Goal: Navigation & Orientation: Find specific page/section

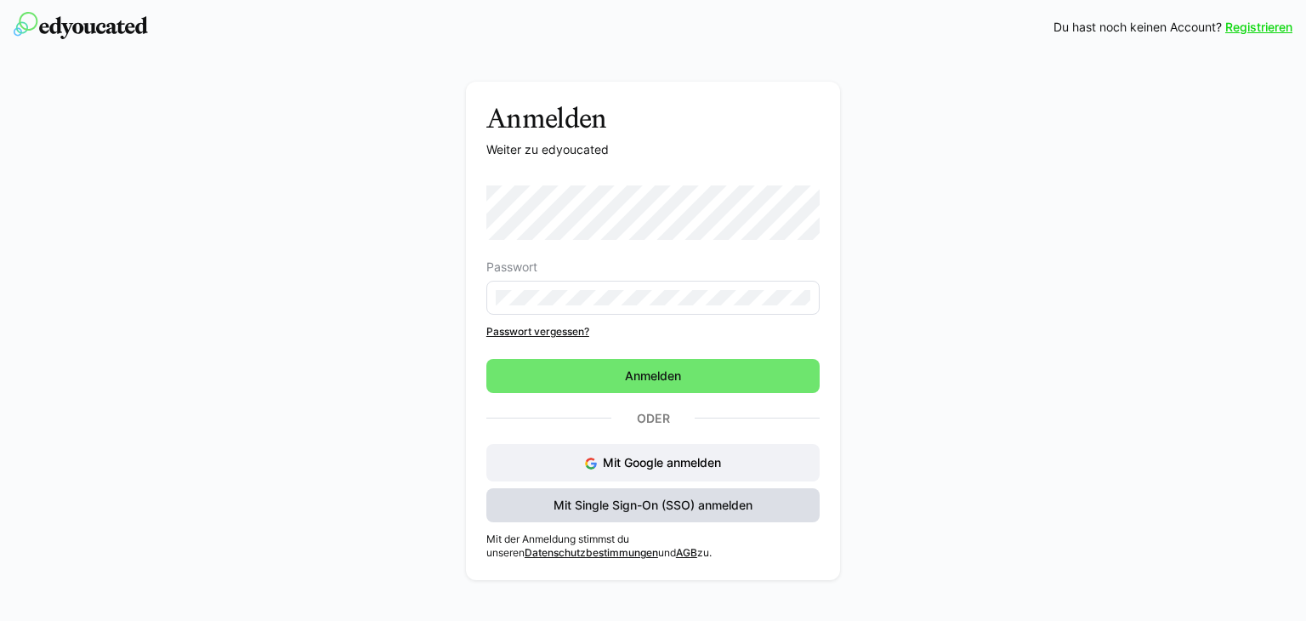
click at [636, 509] on span "Mit Single Sign-On (SSO) anmelden" at bounding box center [653, 504] width 204 height 17
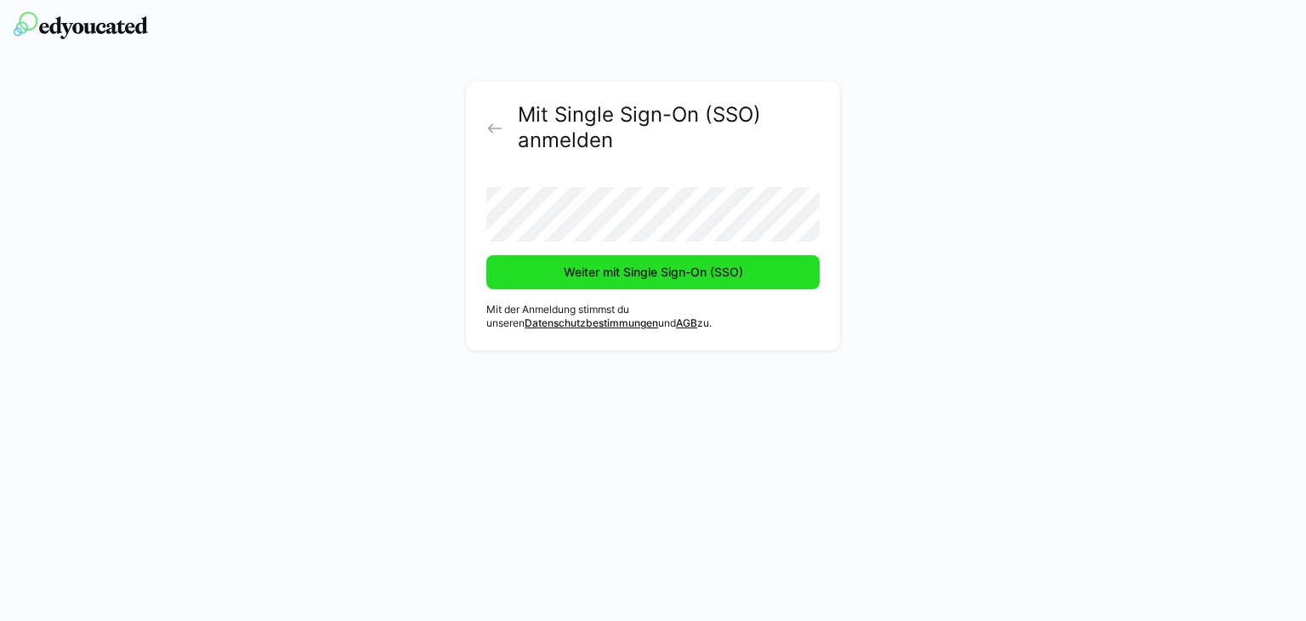
click at [612, 260] on span "Weiter mit Single Sign-On (SSO)" at bounding box center [652, 272] width 333 height 34
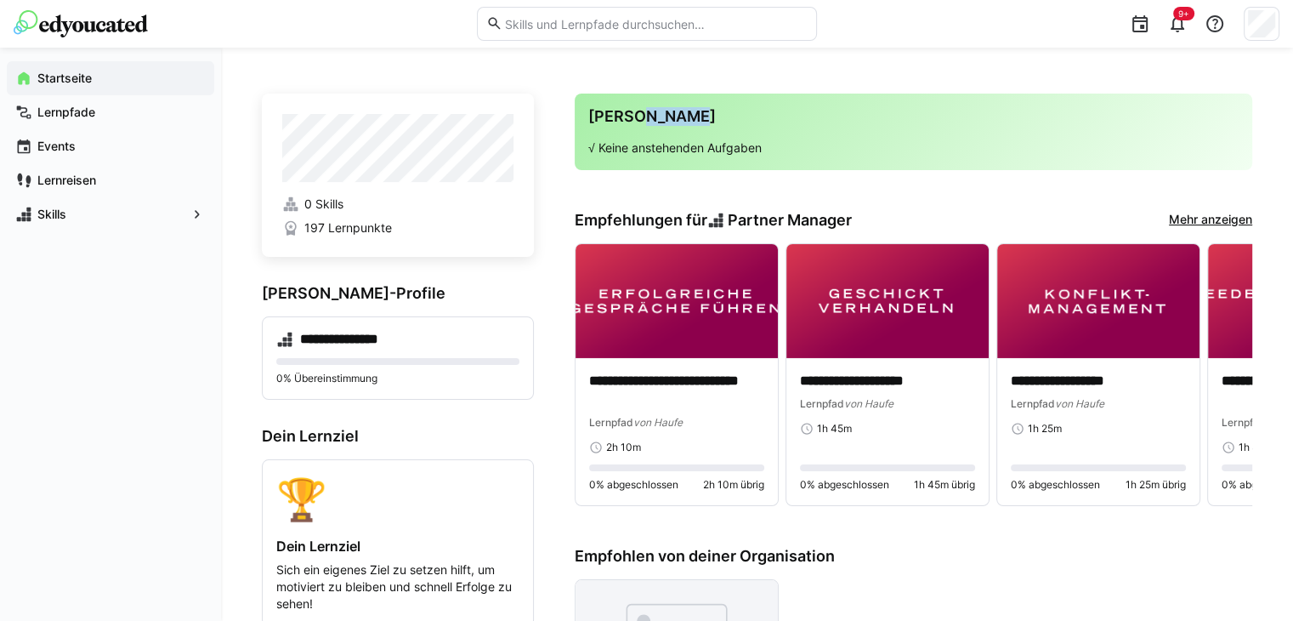
drag, startPoint x: 638, startPoint y: 114, endPoint x: 717, endPoint y: 116, distance: 79.1
click at [717, 116] on h3 "[PERSON_NAME]" at bounding box center [913, 116] width 650 height 19
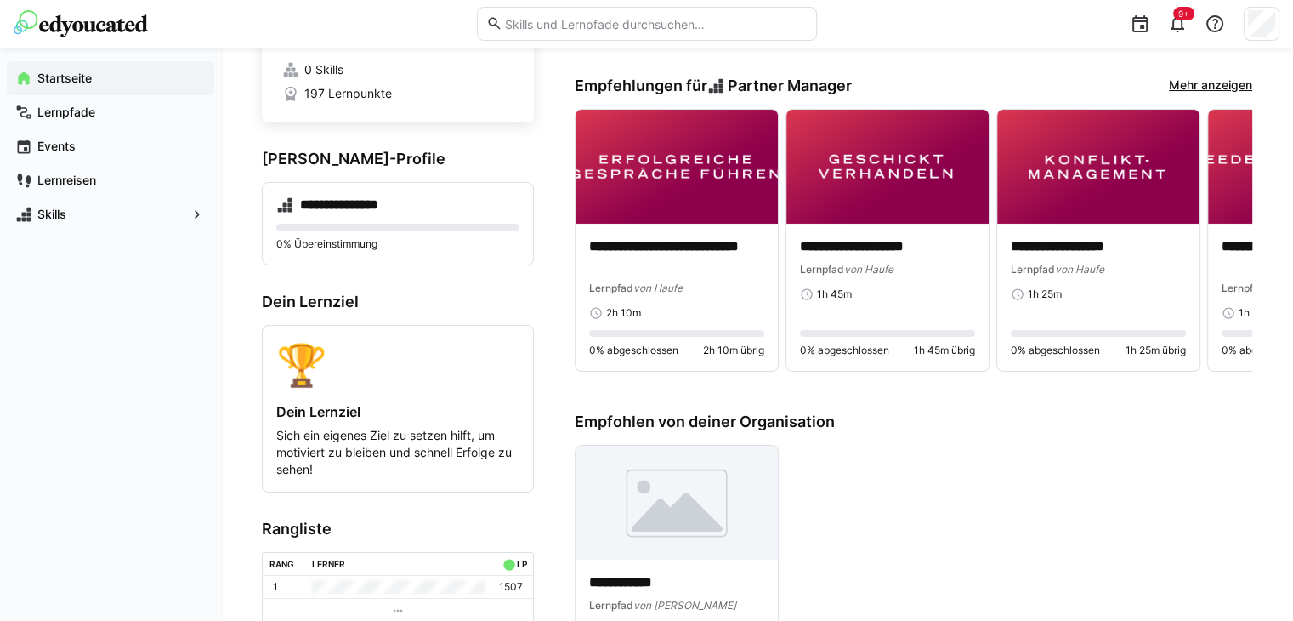
click at [556, 213] on app-home-component "**********" at bounding box center [757, 503] width 990 height 1088
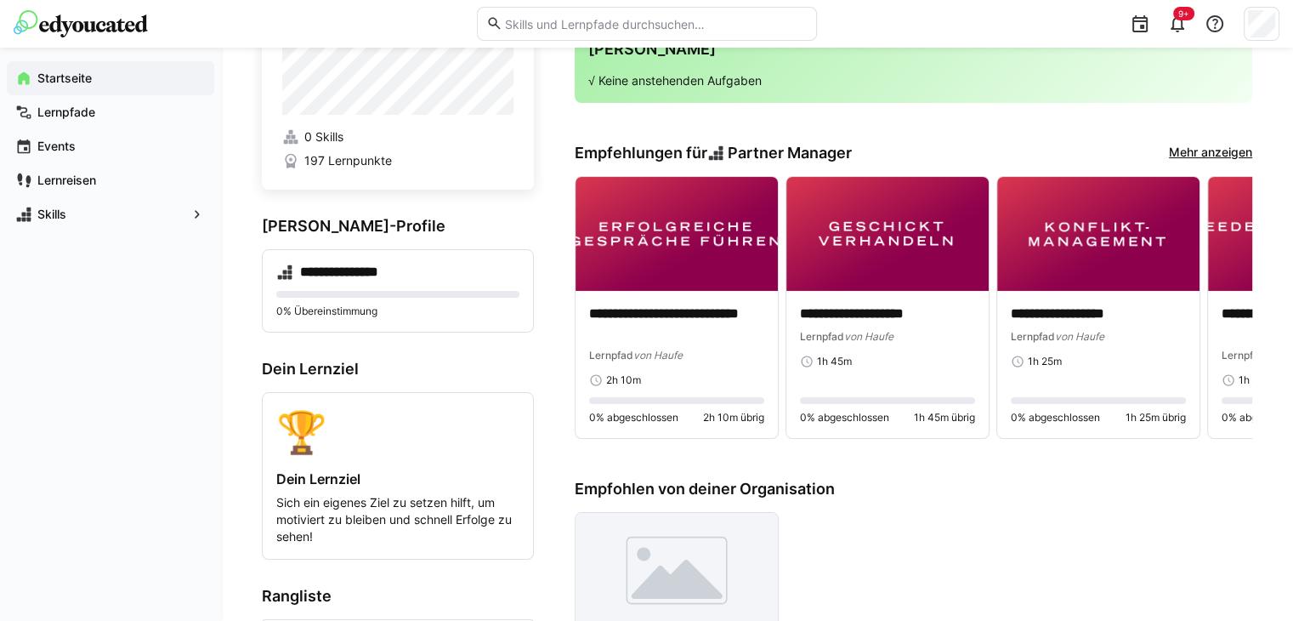
scroll to position [0, 0]
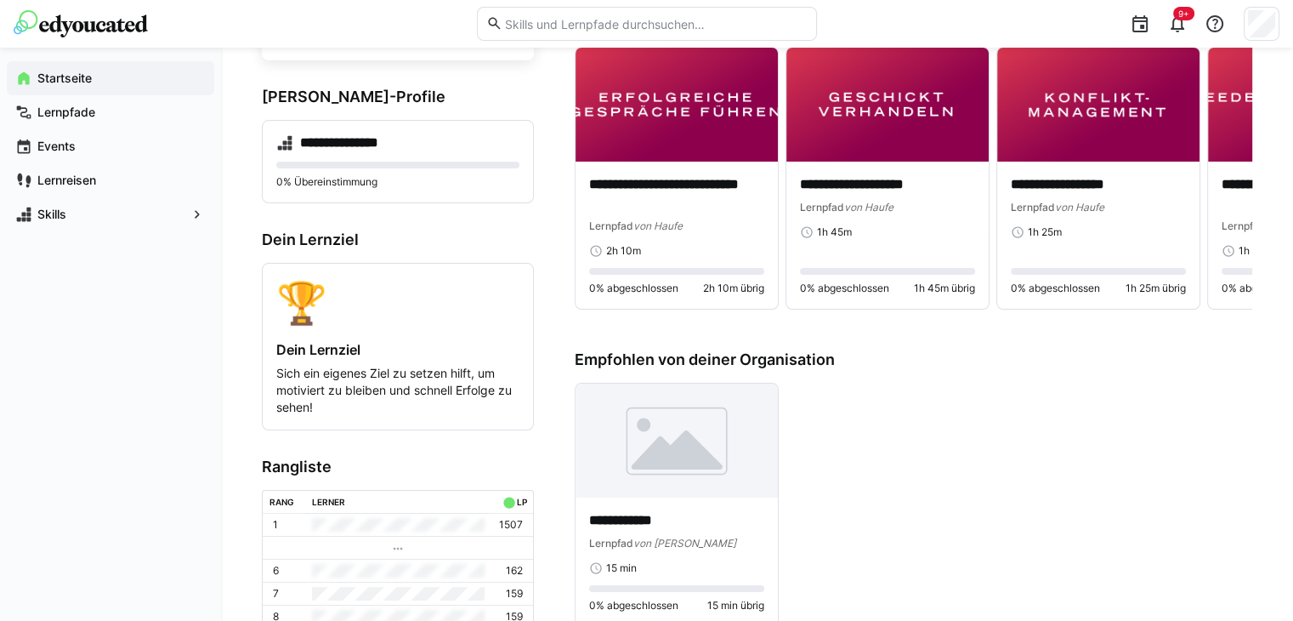
scroll to position [180, 0]
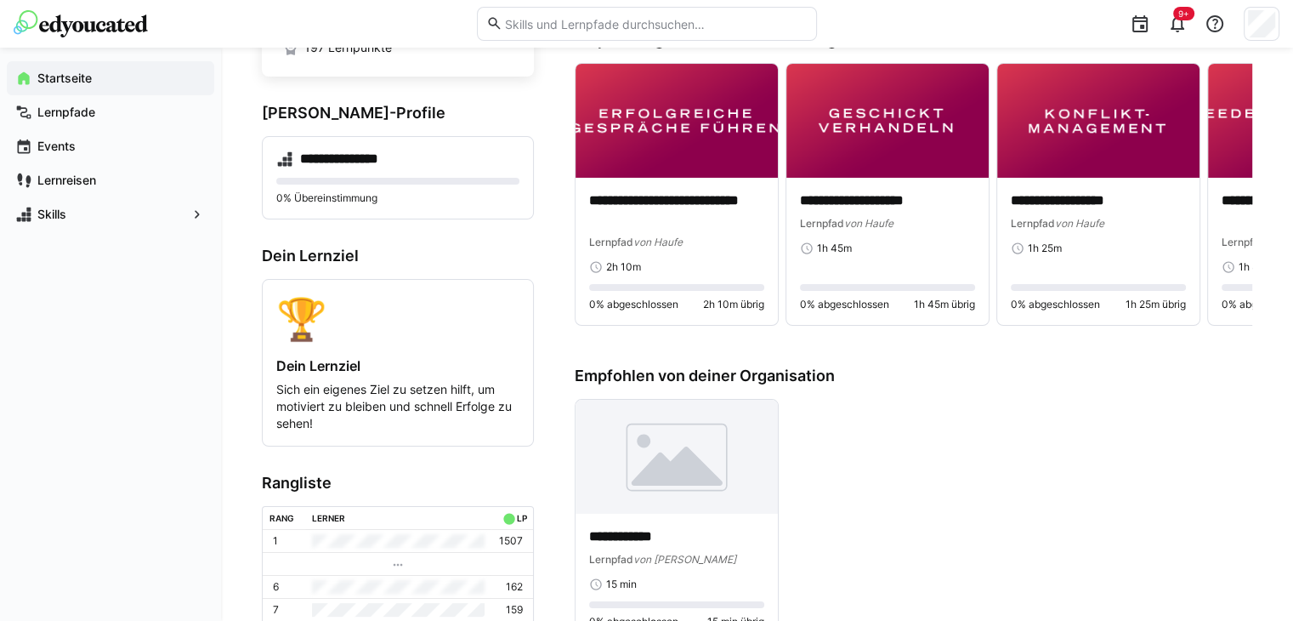
click at [560, 286] on app-home-component "**********" at bounding box center [757, 457] width 990 height 1088
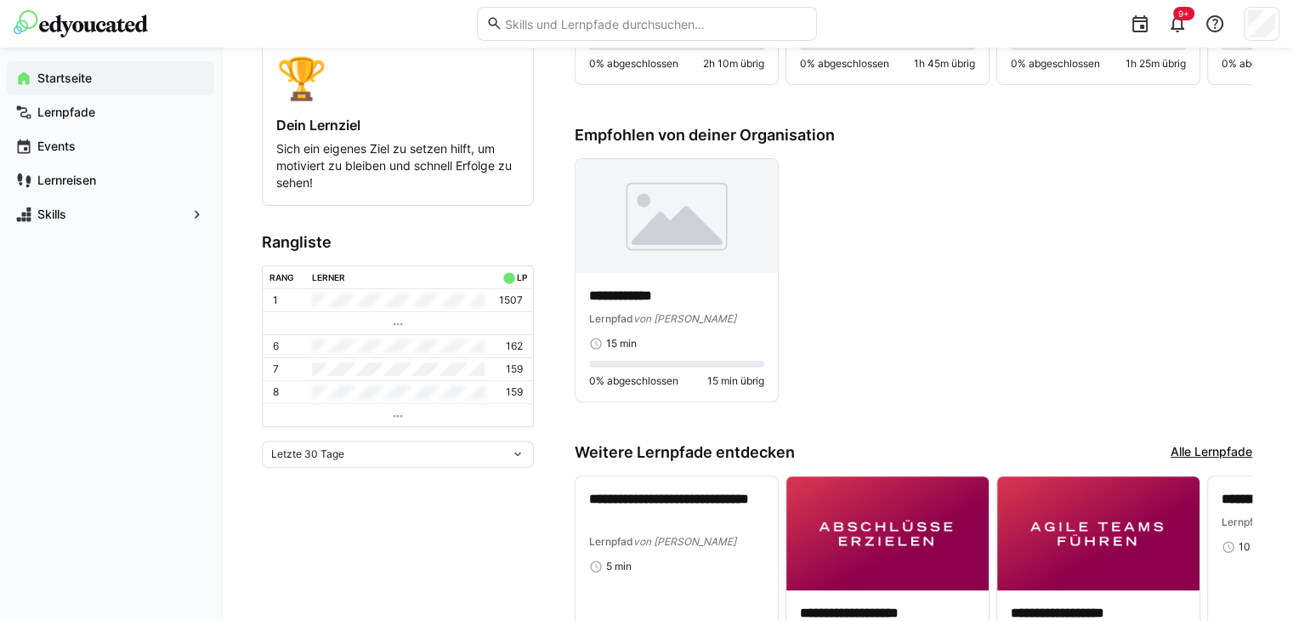
scroll to position [0, 0]
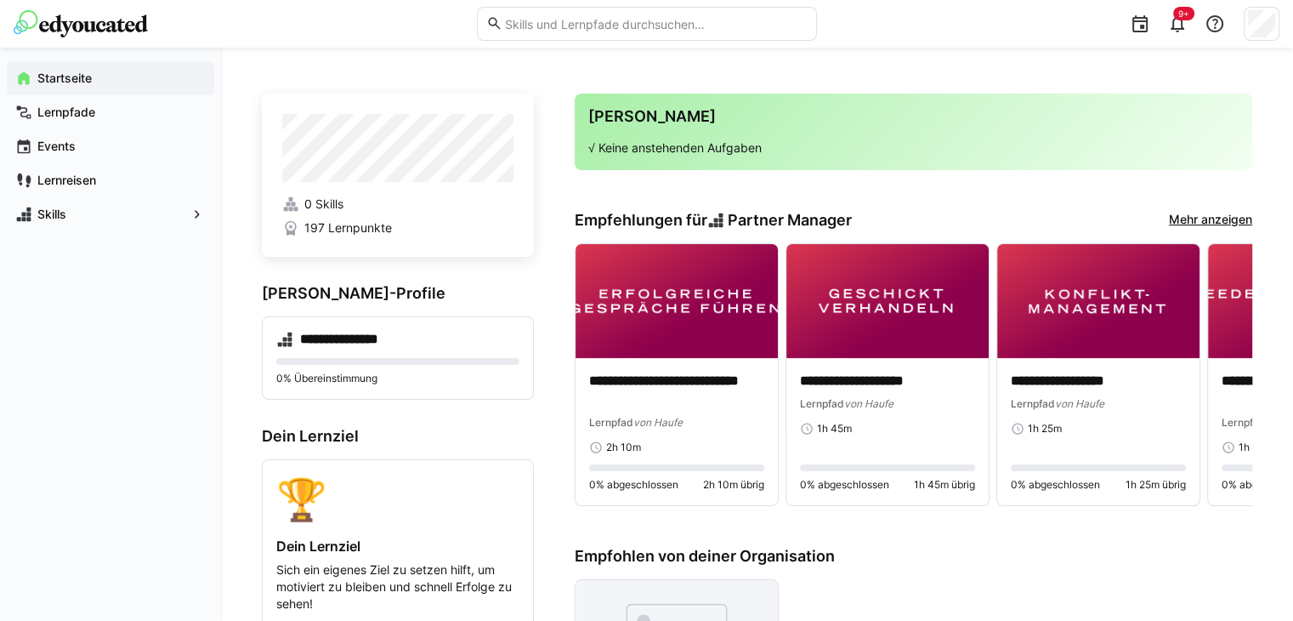
click at [1173, 21] on eds-icon at bounding box center [1177, 24] width 20 height 20
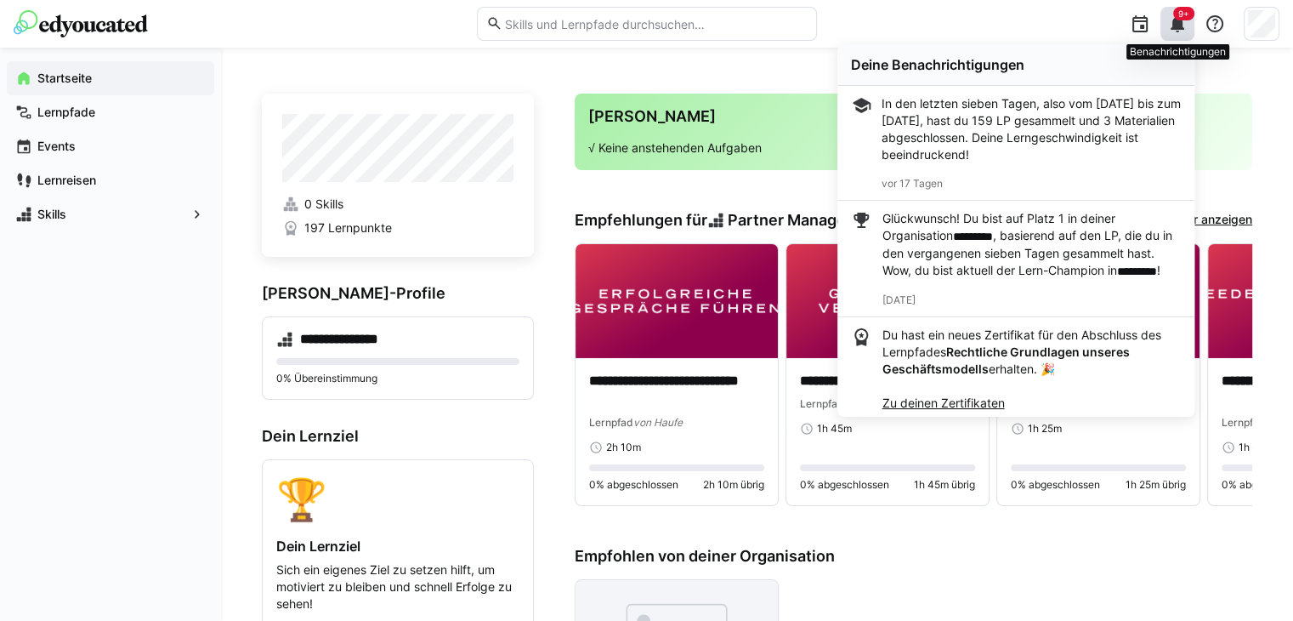
click at [1176, 29] on eds-icon at bounding box center [1177, 24] width 20 height 20
